Goal: Find specific fact: Find specific page/section

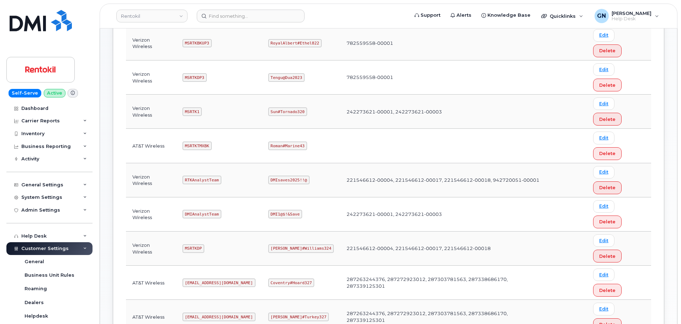
scroll to position [178, 0]
click at [187, 278] on code "[EMAIL_ADDRESS][DOMAIN_NAME]" at bounding box center [218, 282] width 73 height 9
drag, startPoint x: 187, startPoint y: 143, endPoint x: 228, endPoint y: 148, distance: 41.2
click at [228, 278] on code "[EMAIL_ADDRESS][DOMAIN_NAME]" at bounding box center [218, 282] width 73 height 9
copy code "[EMAIL_ADDRESS][DOMAIN_NAME]"
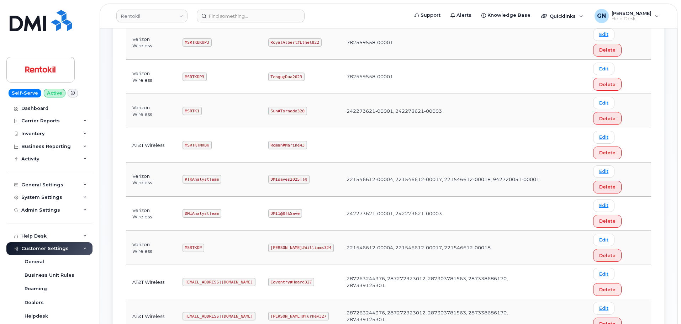
click at [281, 278] on code "Coventry#Hoard327" at bounding box center [291, 282] width 46 height 9
copy code "Coventry#Hoard327"
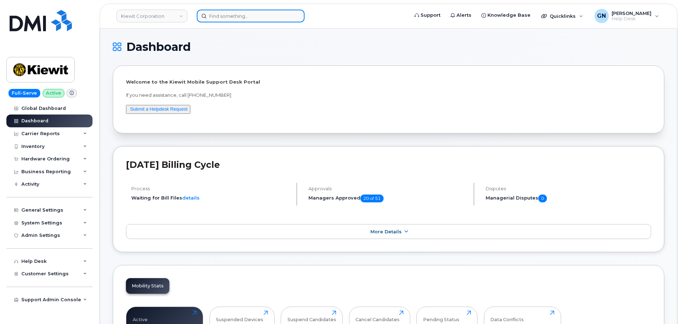
click at [220, 17] on input at bounding box center [251, 16] width 108 height 13
paste input "9547890469"
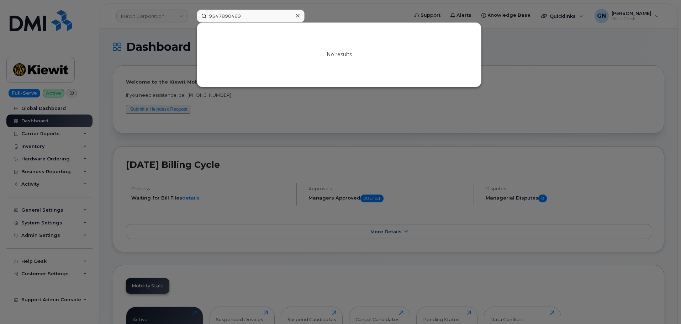
click at [575, 96] on div at bounding box center [340, 162] width 681 height 324
click at [227, 17] on input "9547890469" at bounding box center [251, 16] width 108 height 13
paste input "354741559955001"
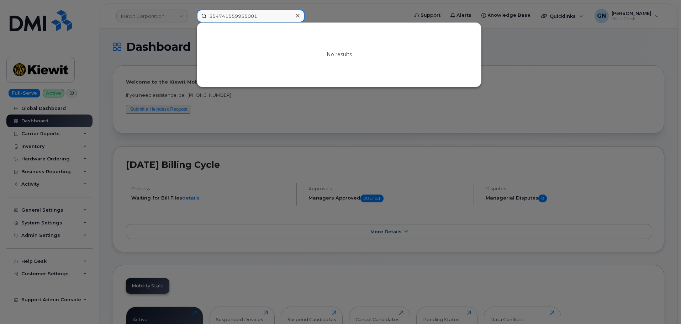
type input "354741559955001"
drag, startPoint x: 506, startPoint y: 73, endPoint x: 507, endPoint y: 63, distance: 10.0
click at [507, 69] on div at bounding box center [340, 162] width 681 height 324
